Goal: Task Accomplishment & Management: Use online tool/utility

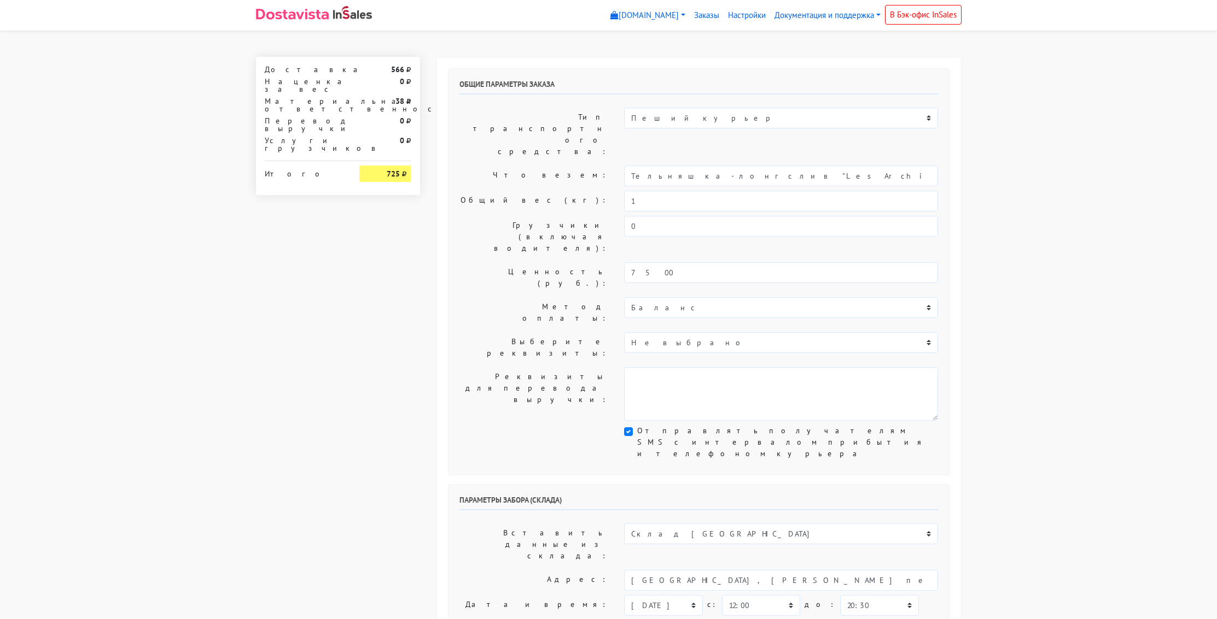
select select "12:00"
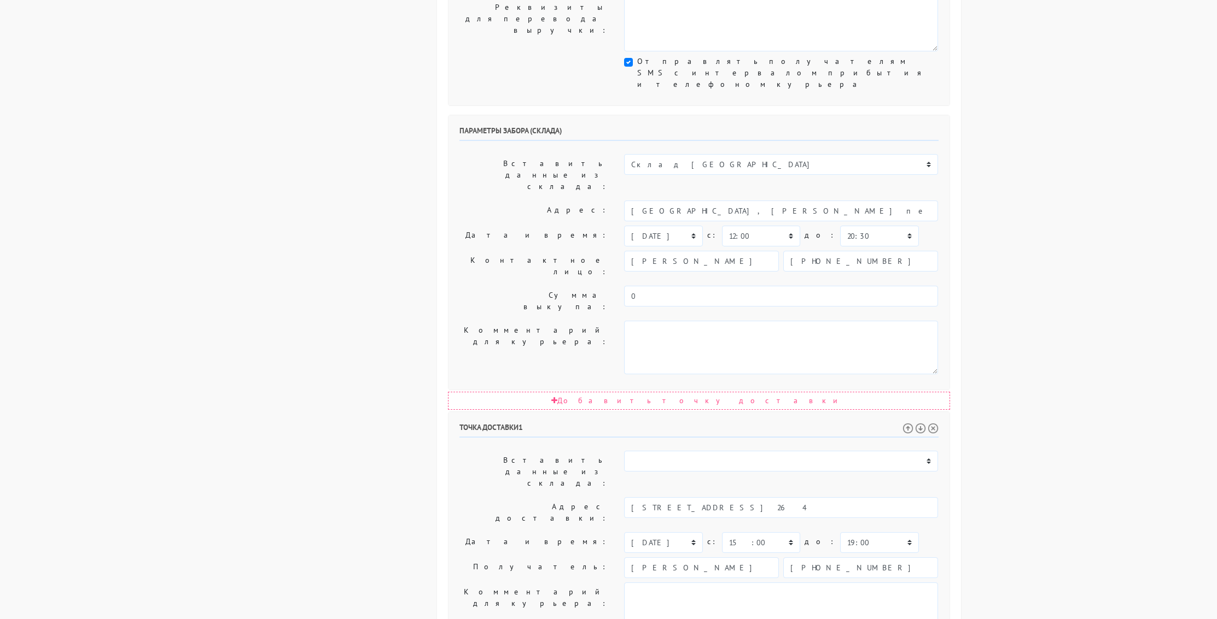
scroll to position [373, 0]
click at [659, 223] on select "[DATE] [DATE] [DATE] [DATE] [DATE] [DATE] [DATE] [DATE] [DATE]" at bounding box center [663, 233] width 78 height 21
click at [651, 223] on select "[DATE] [DATE] [DATE] [DATE] [DATE] [DATE] [DATE] [DATE] [DATE]" at bounding box center [663, 233] width 78 height 21
select select "[DATE]"
click at [624, 223] on select "[DATE] [DATE] [DATE] [DATE] [DATE] [DATE] [DATE] [DATE] [DATE]" at bounding box center [663, 233] width 78 height 21
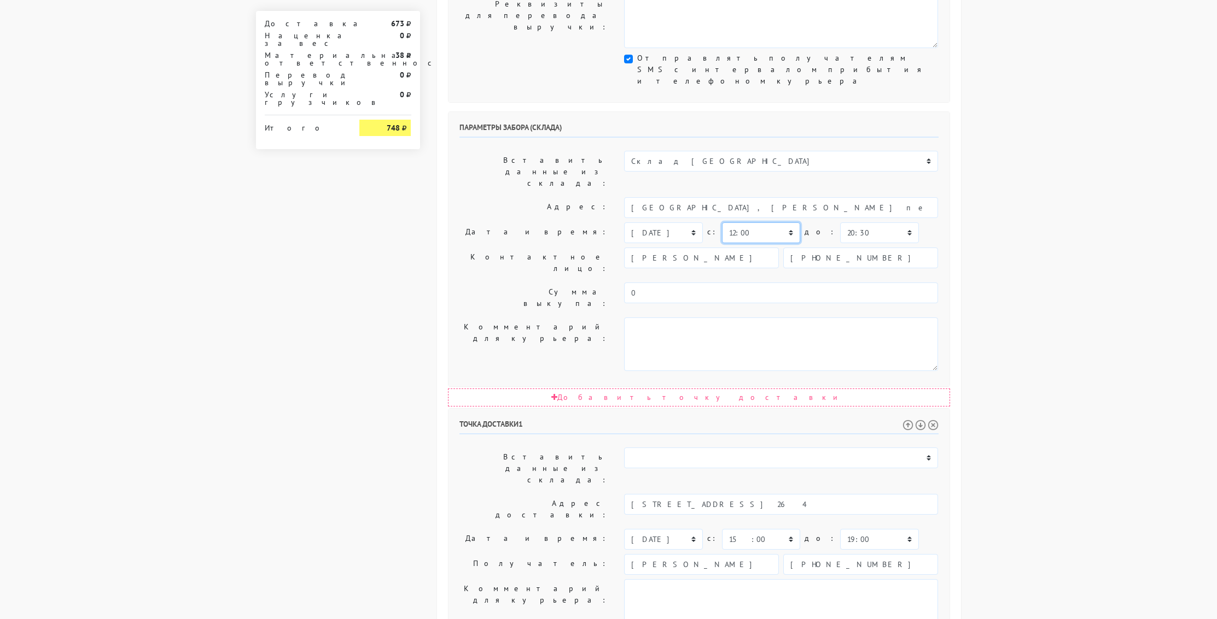
click at [739, 223] on select "00:00 00:30 01:00 01:30 02:00 02:30 03:00 03:30 04:00 04:30 05:00 05:30 06:00 0…" at bounding box center [761, 233] width 78 height 21
select select "14:30"
click at [722, 223] on select "00:00 00:30 01:00 01:30 02:00 02:30 03:00 03:30 04:00 04:30 05:00 05:30 06:00 0…" at bounding box center [761, 233] width 78 height 21
click at [842, 223] on select "00:00 00:30 01:00 01:30 02:00 02:30 03:00 03:30 04:00 04:30 05:00 05:30 06:00 0…" at bounding box center [879, 233] width 78 height 21
select select "15:00"
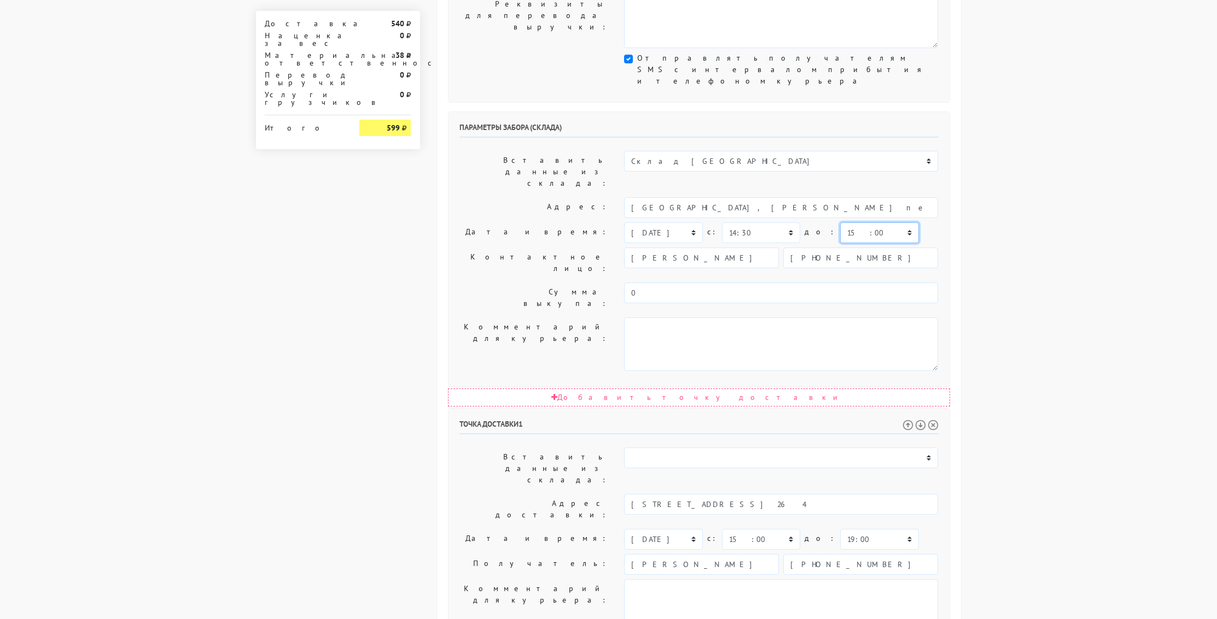
click at [840, 223] on select "00:00 00:30 01:00 01:30 02:00 02:30 03:00 03:30 04:00 04:30 05:00 05:30 06:00 0…" at bounding box center [879, 233] width 78 height 21
click at [848, 529] on select "00:00 00:30 01:00 01:30 02:00 02:30 03:00 03:30 04:00 04:30 05:00 05:30 06:00 0…" at bounding box center [879, 539] width 78 height 21
select select "18:00"
click at [840, 529] on select "00:00 00:30 01:00 01:30 02:00 02:30 03:00 03:30 04:00 04:30 05:00 05:30 06:00 0…" at bounding box center [879, 539] width 78 height 21
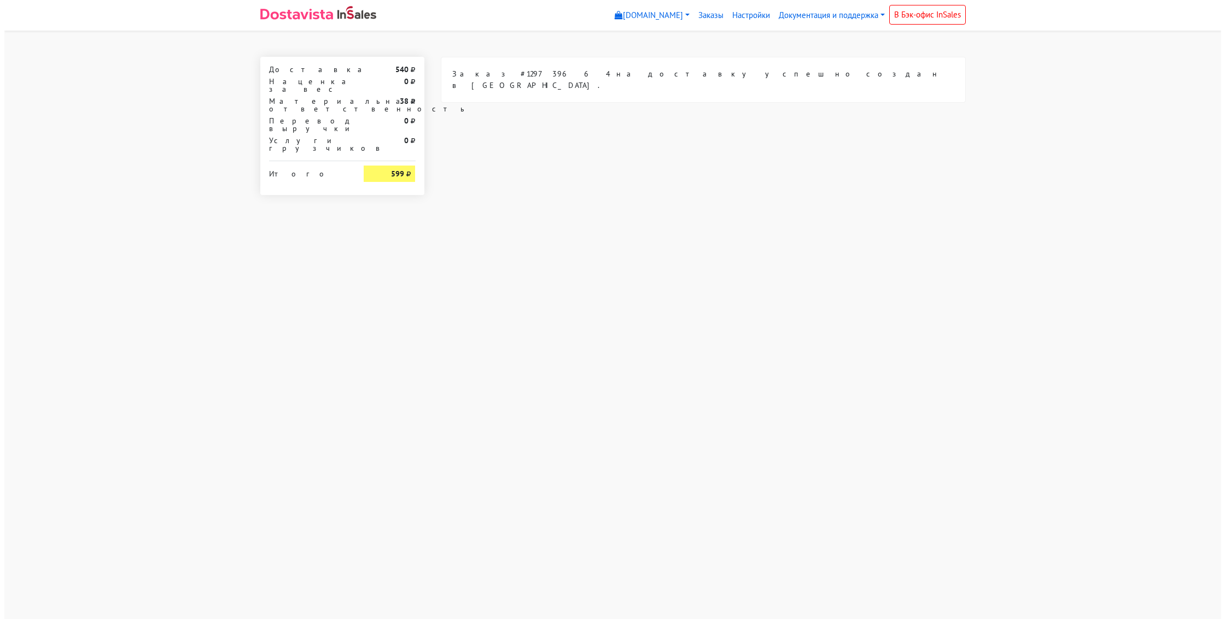
scroll to position [0, 0]
